Goal: Information Seeking & Learning: Learn about a topic

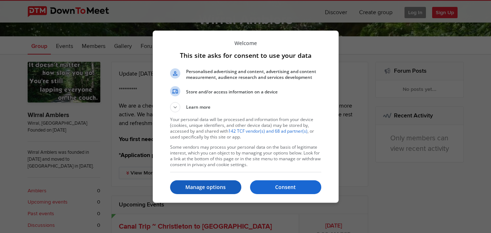
scroll to position [109, 0]
click at [209, 187] on p "Manage options" at bounding box center [205, 187] width 71 height 7
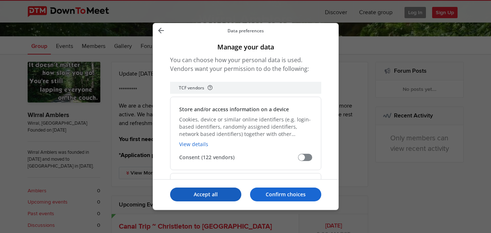
click at [214, 193] on p "Accept all" at bounding box center [205, 194] width 71 height 7
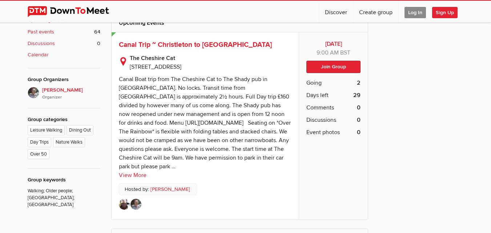
scroll to position [327, 0]
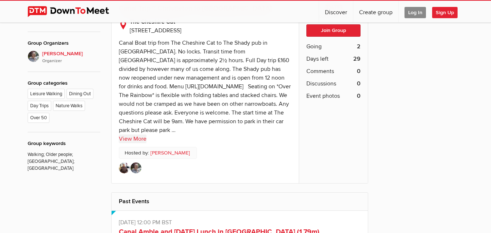
click at [135, 139] on link "View More" at bounding box center [133, 139] width 28 height 9
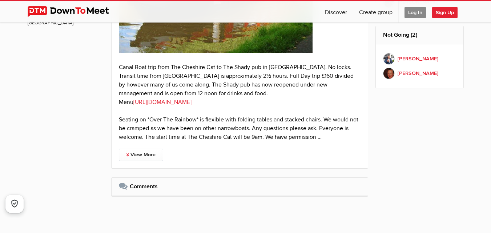
scroll to position [509, 0]
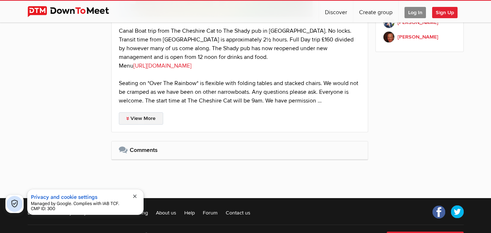
click at [148, 120] on link "View More" at bounding box center [141, 118] width 44 height 12
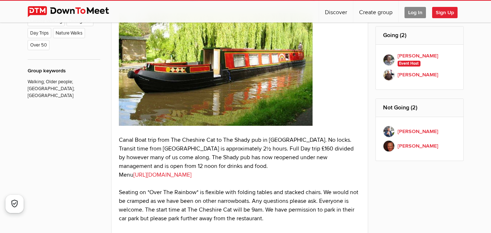
scroll to position [436, 0]
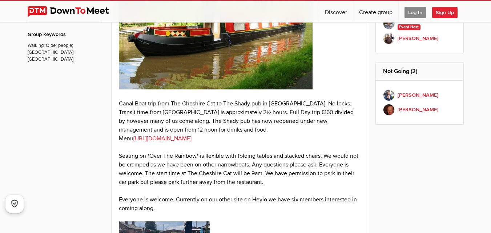
drag, startPoint x: 120, startPoint y: 102, endPoint x: 193, endPoint y: 209, distance: 130.2
copy div "Canal Boat trip from The Cheshire Cat to The Shady pub in [GEOGRAPHIC_DATA]. No…"
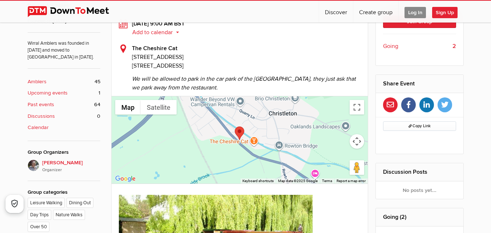
scroll to position [182, 0]
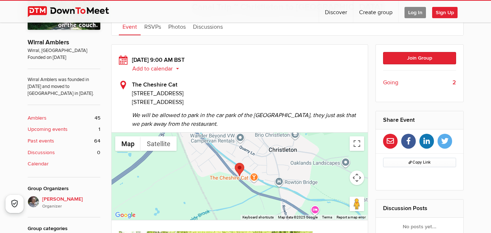
drag, startPoint x: 133, startPoint y: 60, endPoint x: 241, endPoint y: 98, distance: 114.3
click at [241, 98] on div "[DATE] 9:00 AM BST Add to calendar Outlook Apple / iCal Google Yahoo Add to cal…" at bounding box center [240, 92] width 242 height 73
copy div "[DATE] 9:00 AM BST Add to calendar Outlook Apple / iCal Google Yahoo Add to cal…"
